Goal: Use online tool/utility: Utilize a website feature to perform a specific function

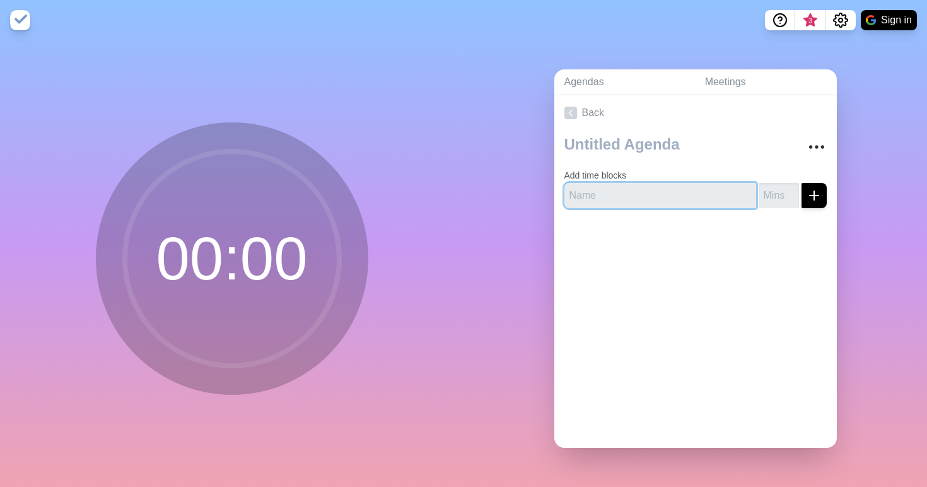
click at [621, 200] on input "text" at bounding box center [660, 195] width 192 height 25
type input "study"
click at [784, 191] on input "number" at bounding box center [778, 195] width 40 height 25
type input "3"
type input "40"
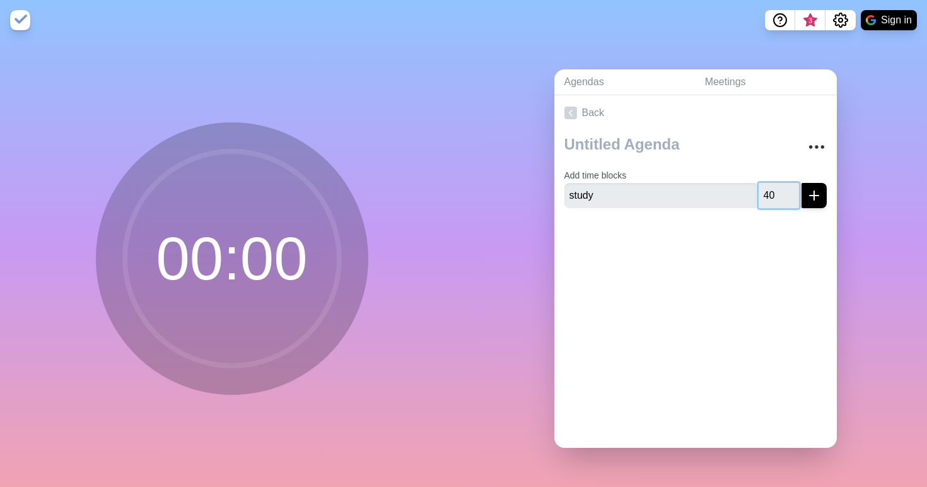
click at [801, 183] on button "submit" at bounding box center [813, 195] width 25 height 25
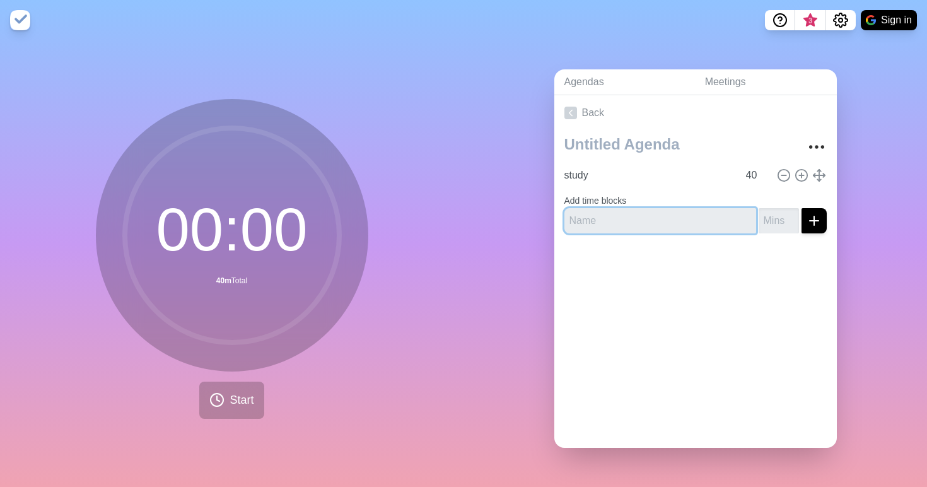
click at [697, 220] on input "text" at bounding box center [660, 220] width 192 height 25
type input "break"
click at [777, 215] on input "number" at bounding box center [778, 220] width 40 height 25
type input "10"
click at [809, 221] on icon "submit" at bounding box center [813, 220] width 15 height 15
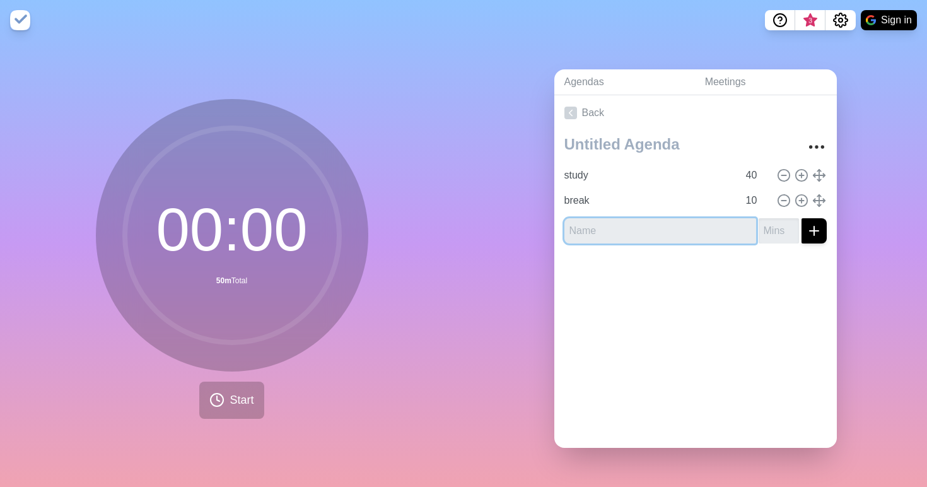
click at [676, 229] on input "text" at bounding box center [660, 230] width 192 height 25
type input "study"
click at [766, 234] on input "number" at bounding box center [778, 230] width 40 height 25
type input "30"
click at [812, 232] on icon "submit" at bounding box center [813, 230] width 15 height 15
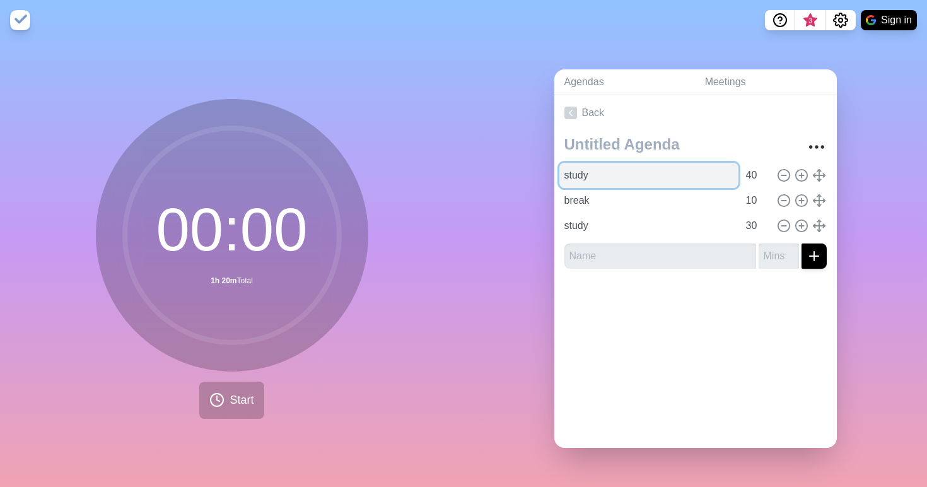
click at [647, 176] on input "study" at bounding box center [648, 175] width 179 height 25
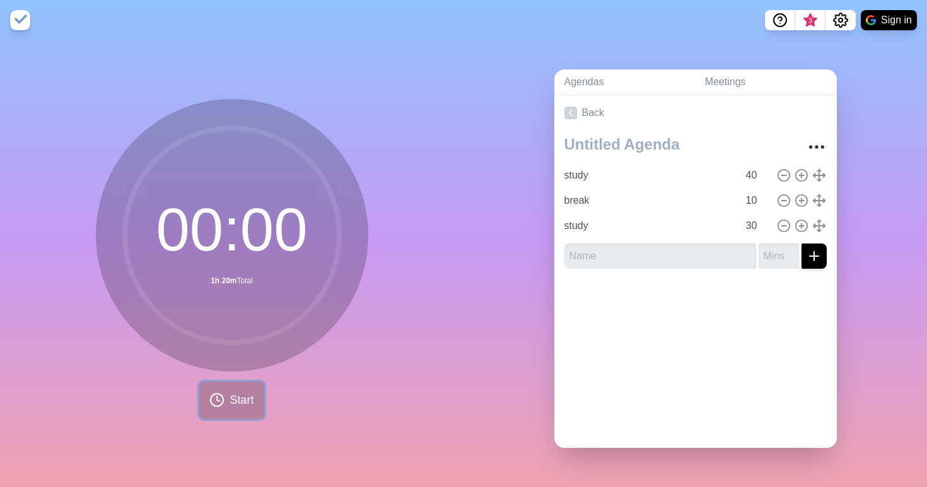
click at [227, 401] on button "Start" at bounding box center [231, 399] width 64 height 37
